Goal: Transaction & Acquisition: Book appointment/travel/reservation

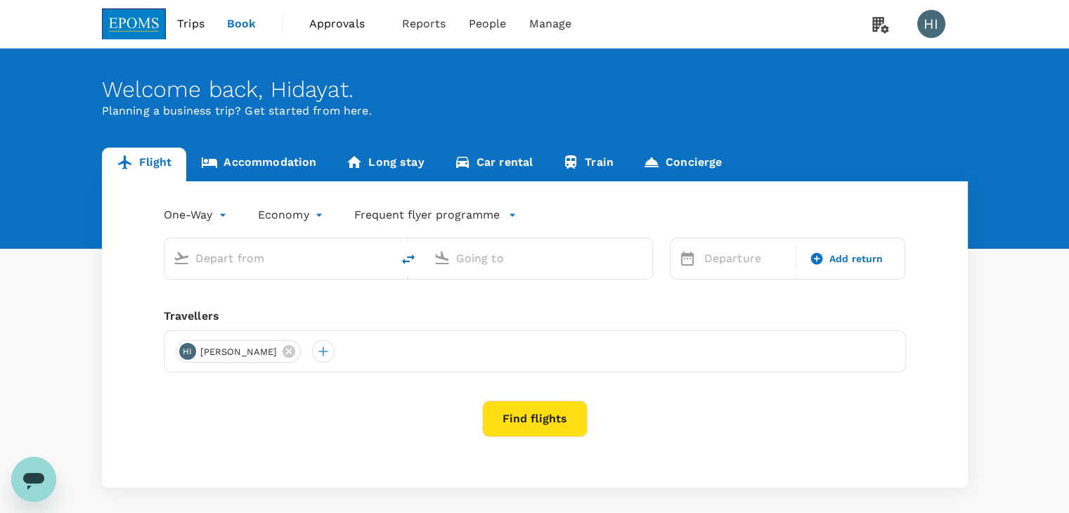
type input "[PERSON_NAME] (JHB)"
type input "Kuala Lumpur Intl ([GEOGRAPHIC_DATA])"
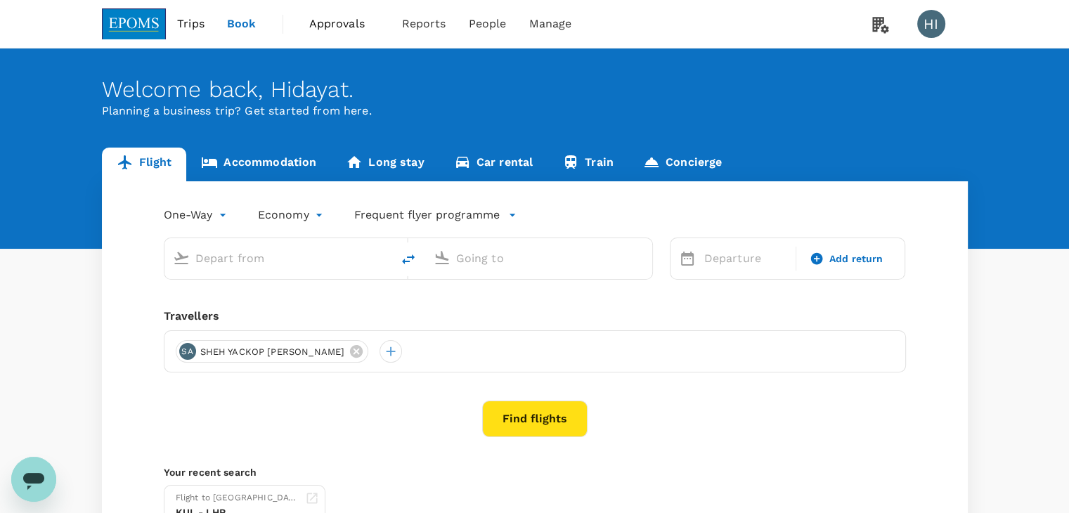
type input "[PERSON_NAME] (JHB)"
type input "Kuala Lumpur Intl ([GEOGRAPHIC_DATA])"
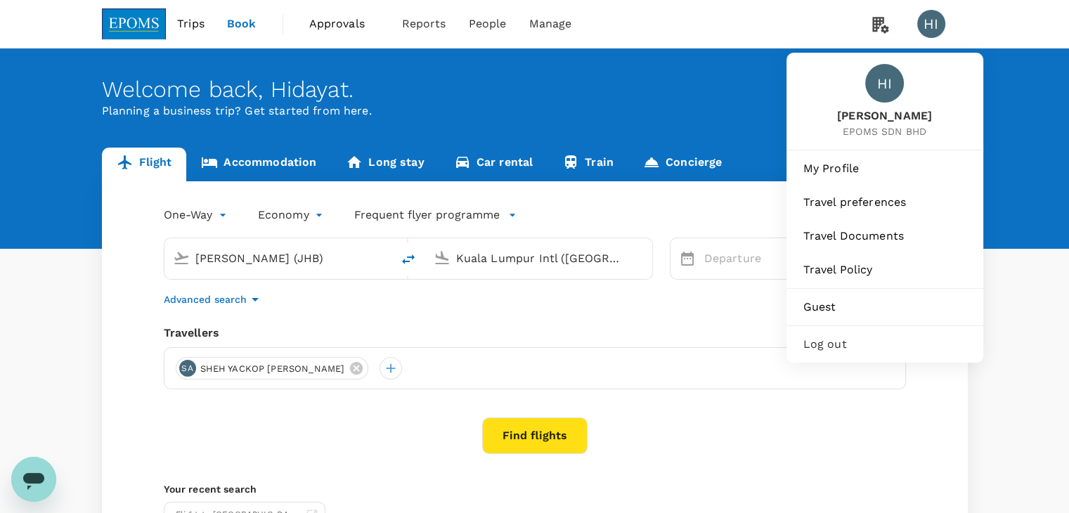
click at [850, 341] on span "Log out" at bounding box center [884, 344] width 163 height 17
